Goal: Entertainment & Leisure: Consume media (video, audio)

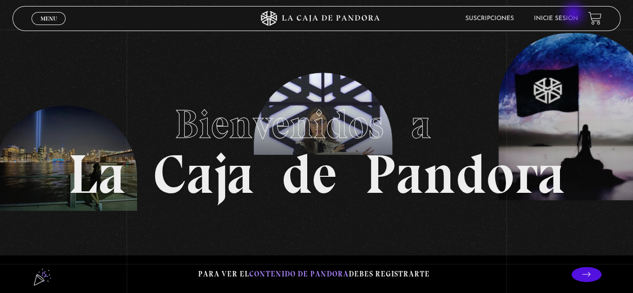
click at [574, 15] on li "Inicie sesión" at bounding box center [556, 19] width 44 height 16
click at [547, 17] on link "Inicie sesión" at bounding box center [556, 19] width 44 height 6
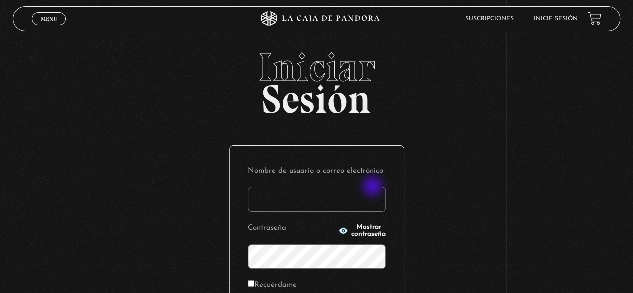
scroll to position [100, 0]
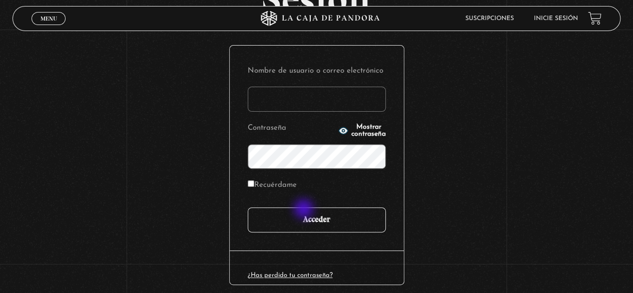
type input "nicol.mmora@gmail.com"
click at [303, 210] on input "Acceder" at bounding box center [317, 219] width 138 height 25
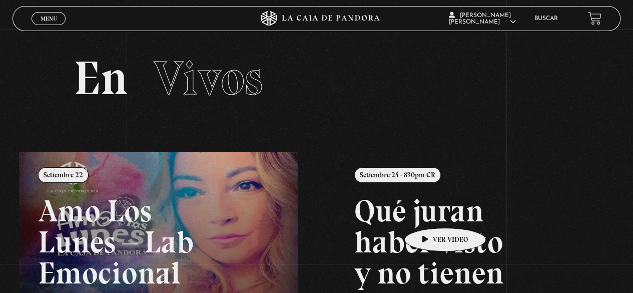
scroll to position [150, 0]
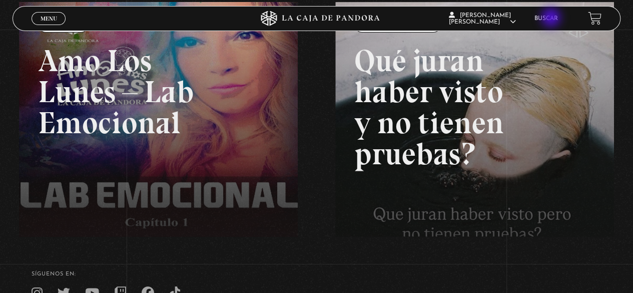
click at [552, 19] on link "Buscar" at bounding box center [546, 19] width 24 height 6
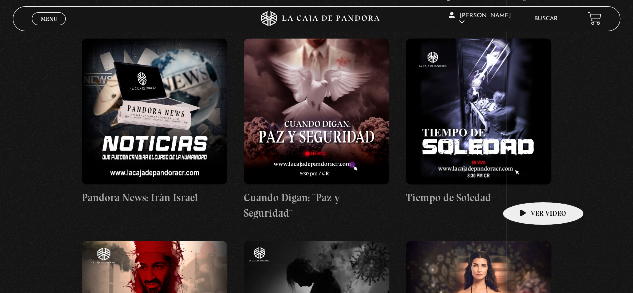
scroll to position [4700, 0]
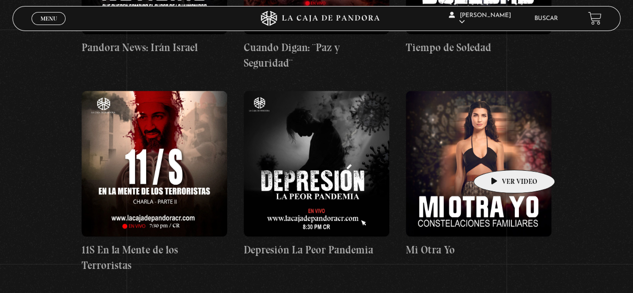
click at [498, 155] on figure at bounding box center [479, 164] width 146 height 146
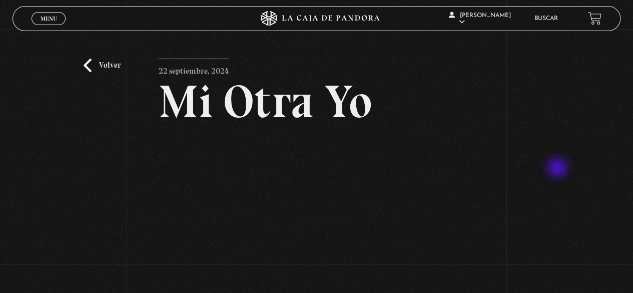
click at [564, 162] on div "Volver 22 septiembre, 2024 Mi Otra Yo WhatsApp Twitter Messenger Email" at bounding box center [316, 197] width 633 height 334
click at [541, 104] on div "Volver 22 septiembre, 2024 Mi Otra Yo WhatsApp Twitter Messenger Email" at bounding box center [316, 197] width 633 height 334
